Goal: Task Accomplishment & Management: Use online tool/utility

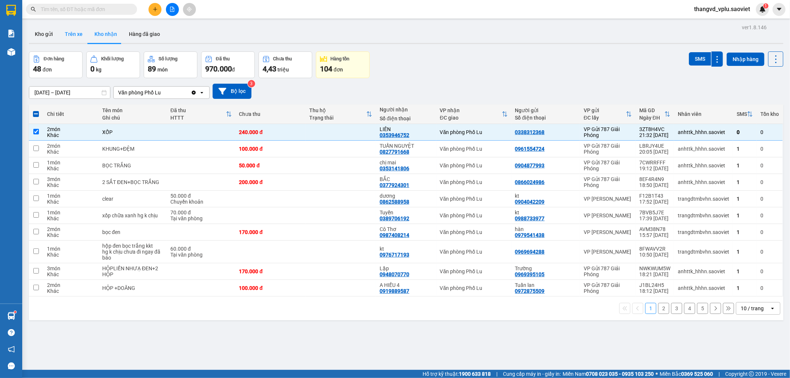
click at [67, 33] on button "Trên xe" at bounding box center [74, 34] width 30 height 18
type input "[DATE] – [DATE]"
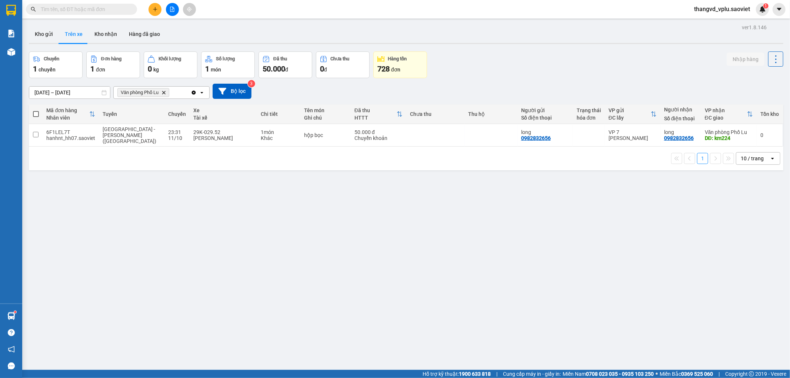
click at [220, 136] on div "[PERSON_NAME]" at bounding box center [223, 138] width 60 height 6
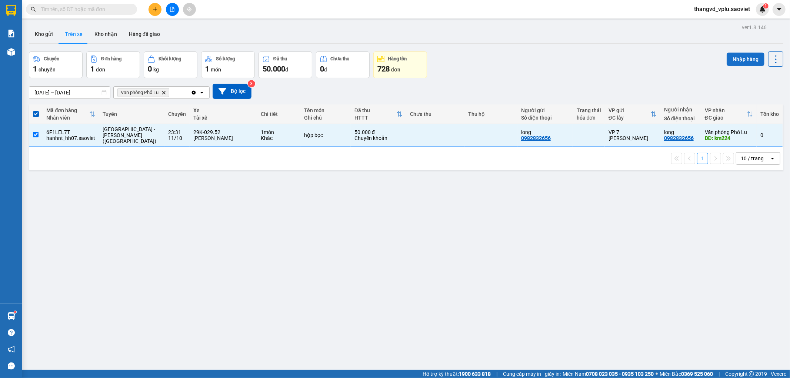
click at [736, 57] on button "Nhập hàng" at bounding box center [745, 59] width 38 height 13
checkbox input "false"
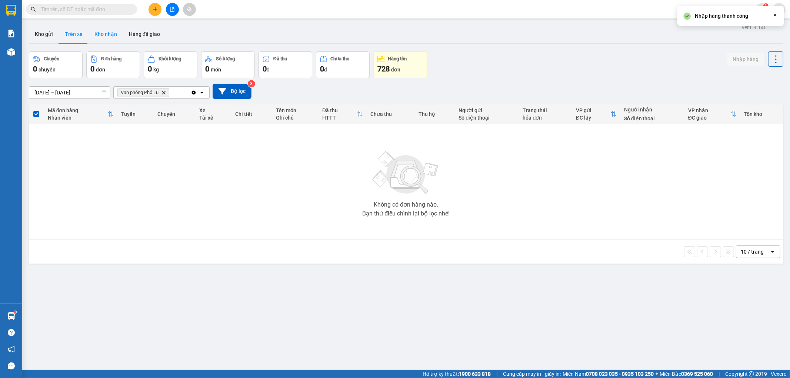
click at [106, 32] on button "Kho nhận" at bounding box center [105, 34] width 34 height 18
type input "[DATE] – [DATE]"
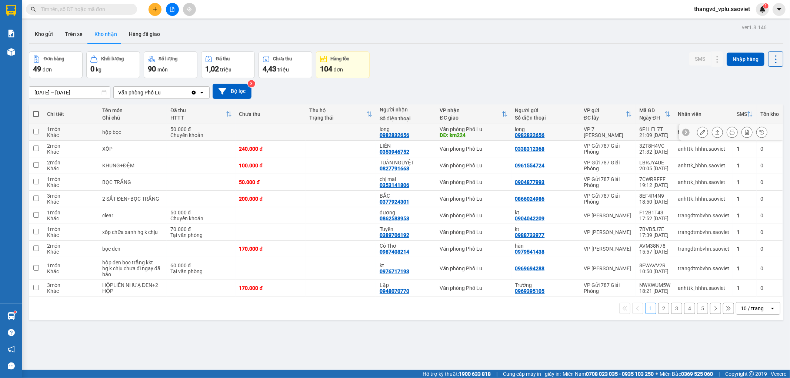
click at [235, 132] on td at bounding box center [270, 132] width 70 height 17
checkbox input "true"
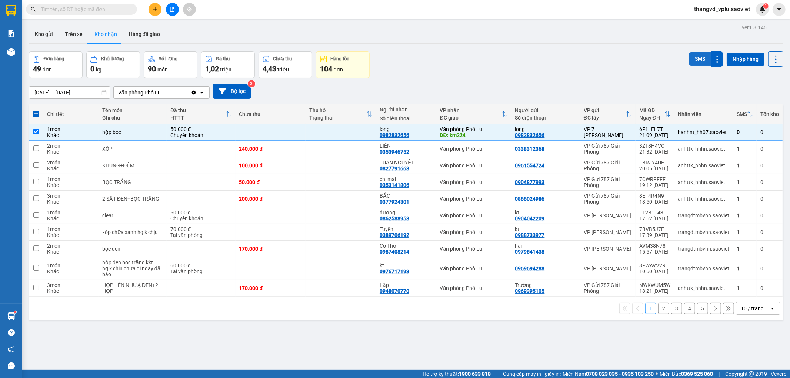
click at [697, 56] on button "SMS" at bounding box center [700, 58] width 22 height 13
